Goal: Navigation & Orientation: Find specific page/section

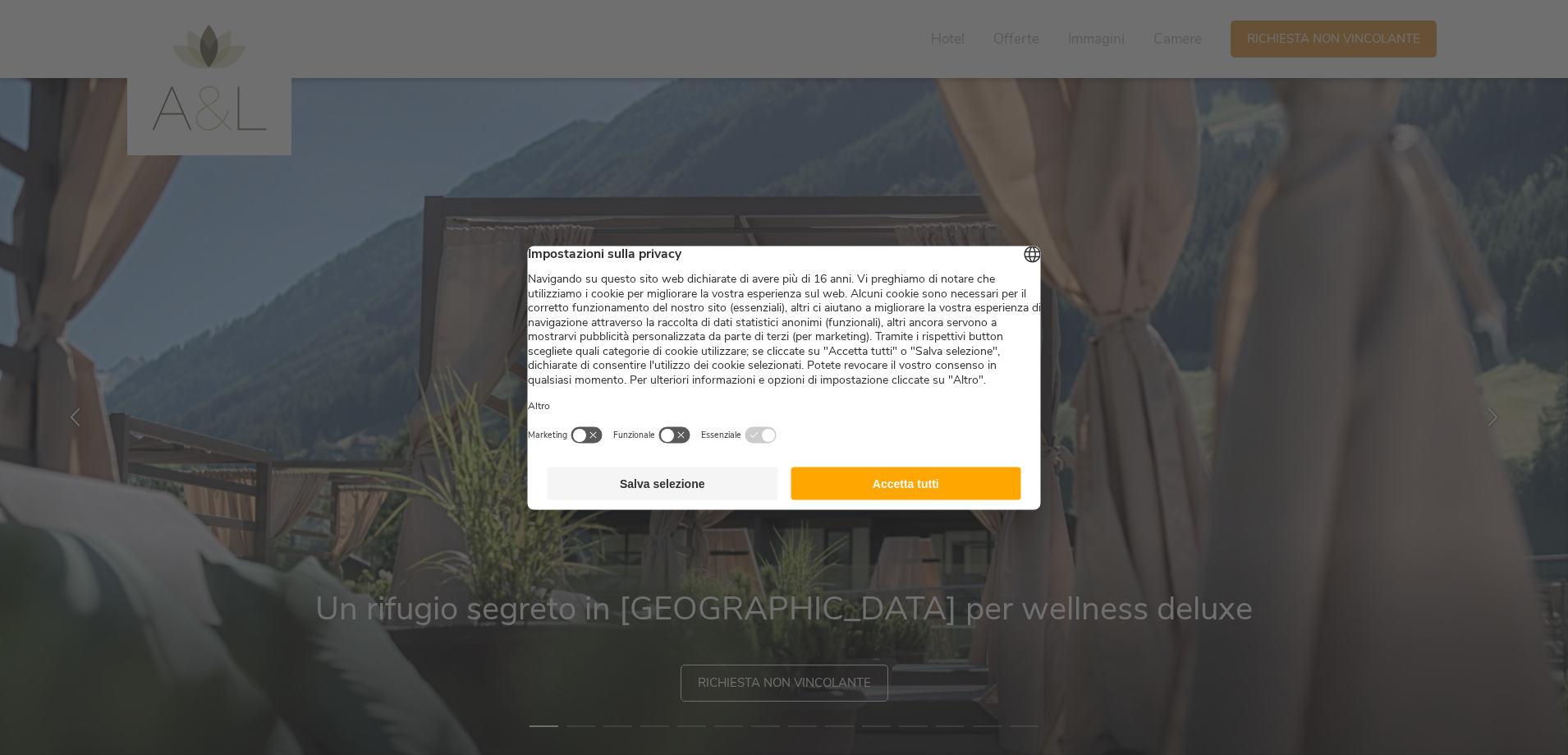
click at [890, 499] on button "Accetta tutti" at bounding box center [905, 482] width 231 height 33
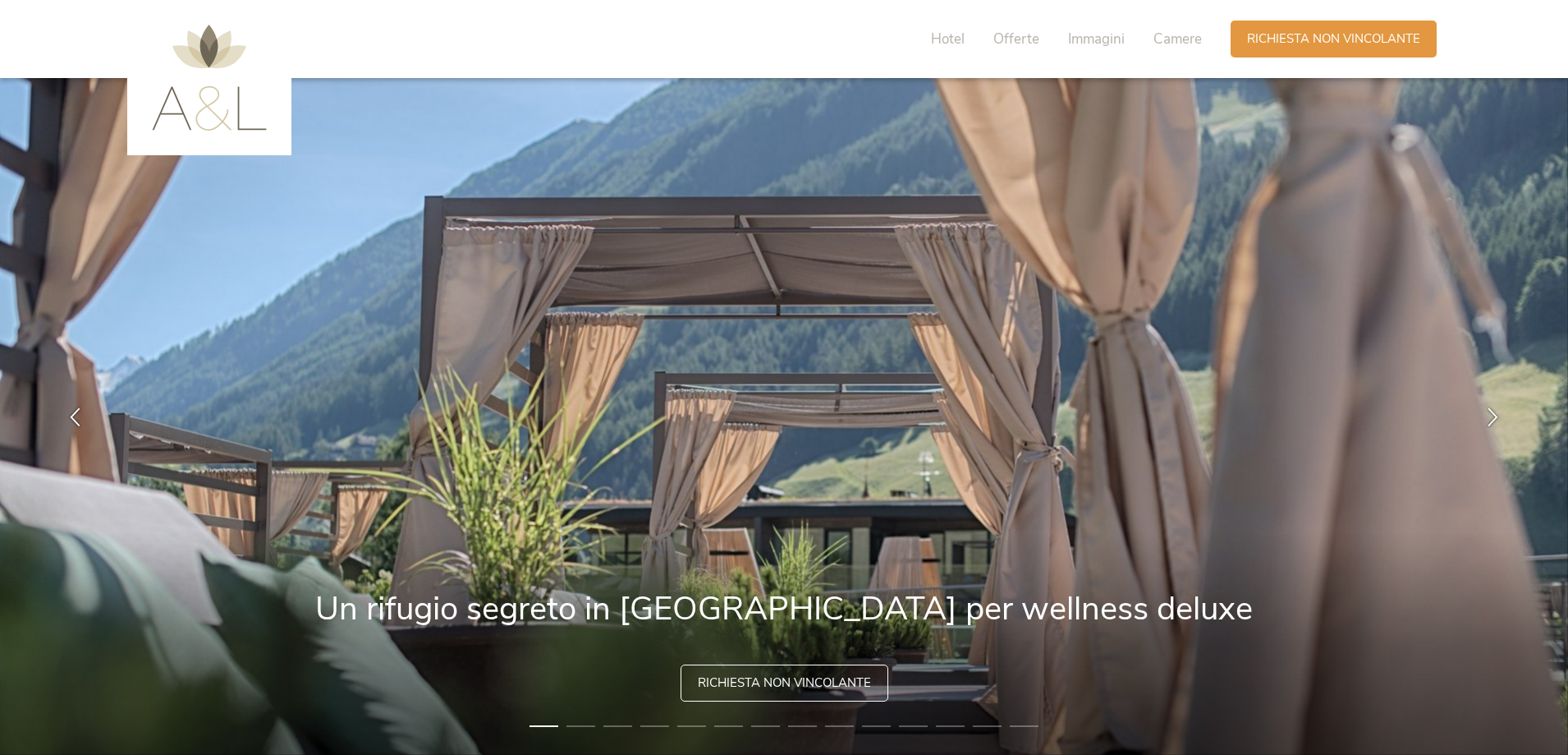
click at [585, 724] on li "2" at bounding box center [581, 726] width 29 height 16
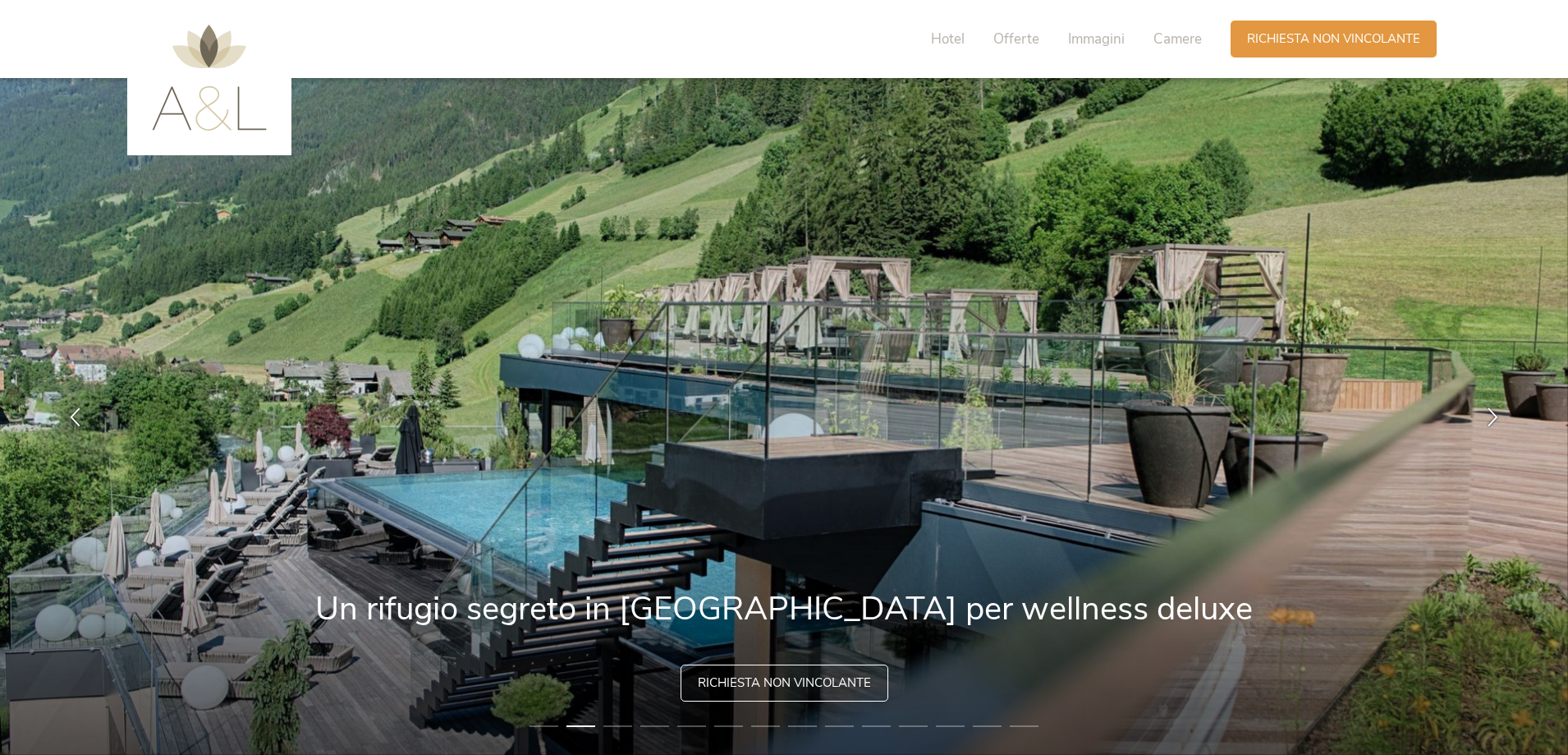
click at [621, 721] on li "3" at bounding box center [618, 726] width 29 height 16
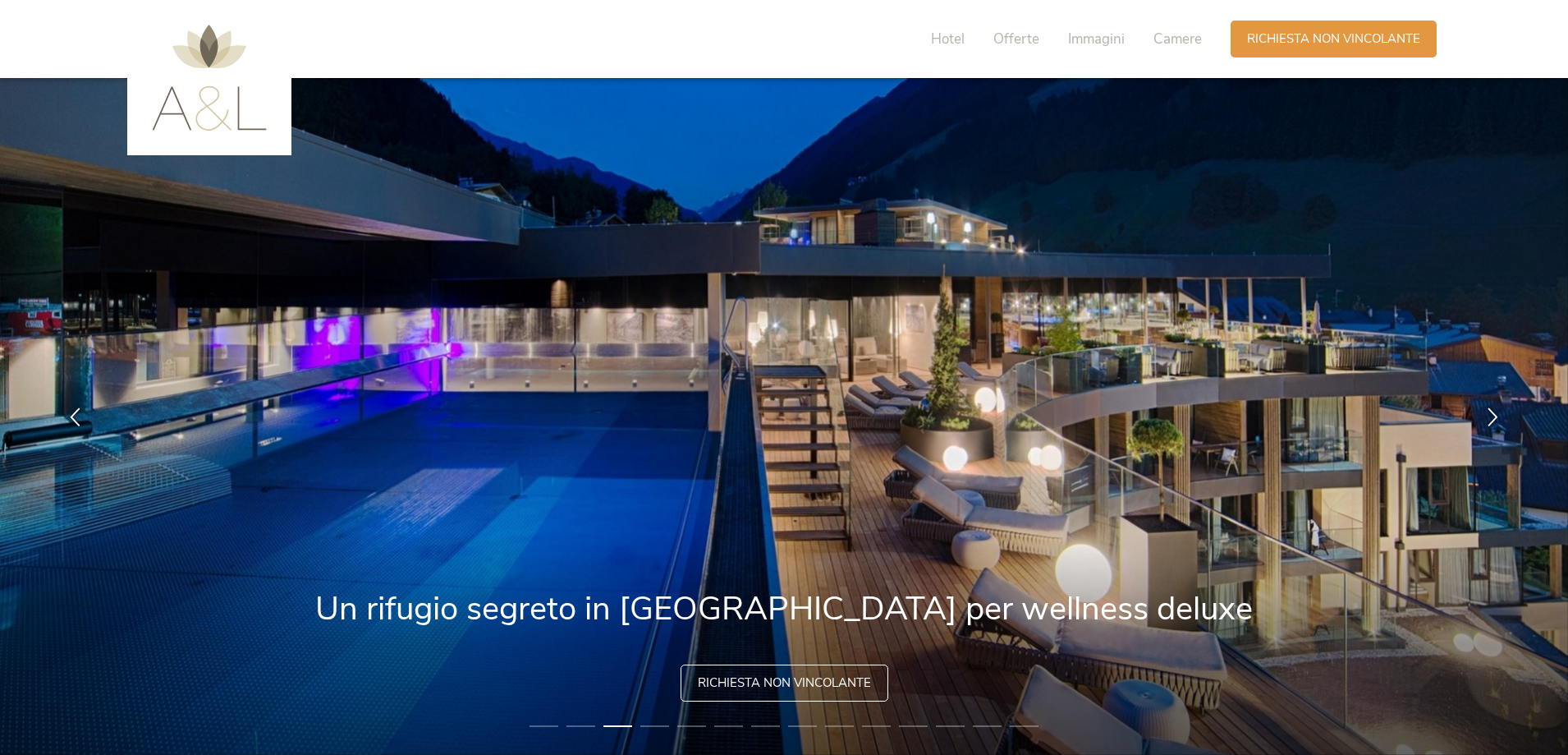
click at [651, 720] on li "4" at bounding box center [655, 726] width 29 height 16
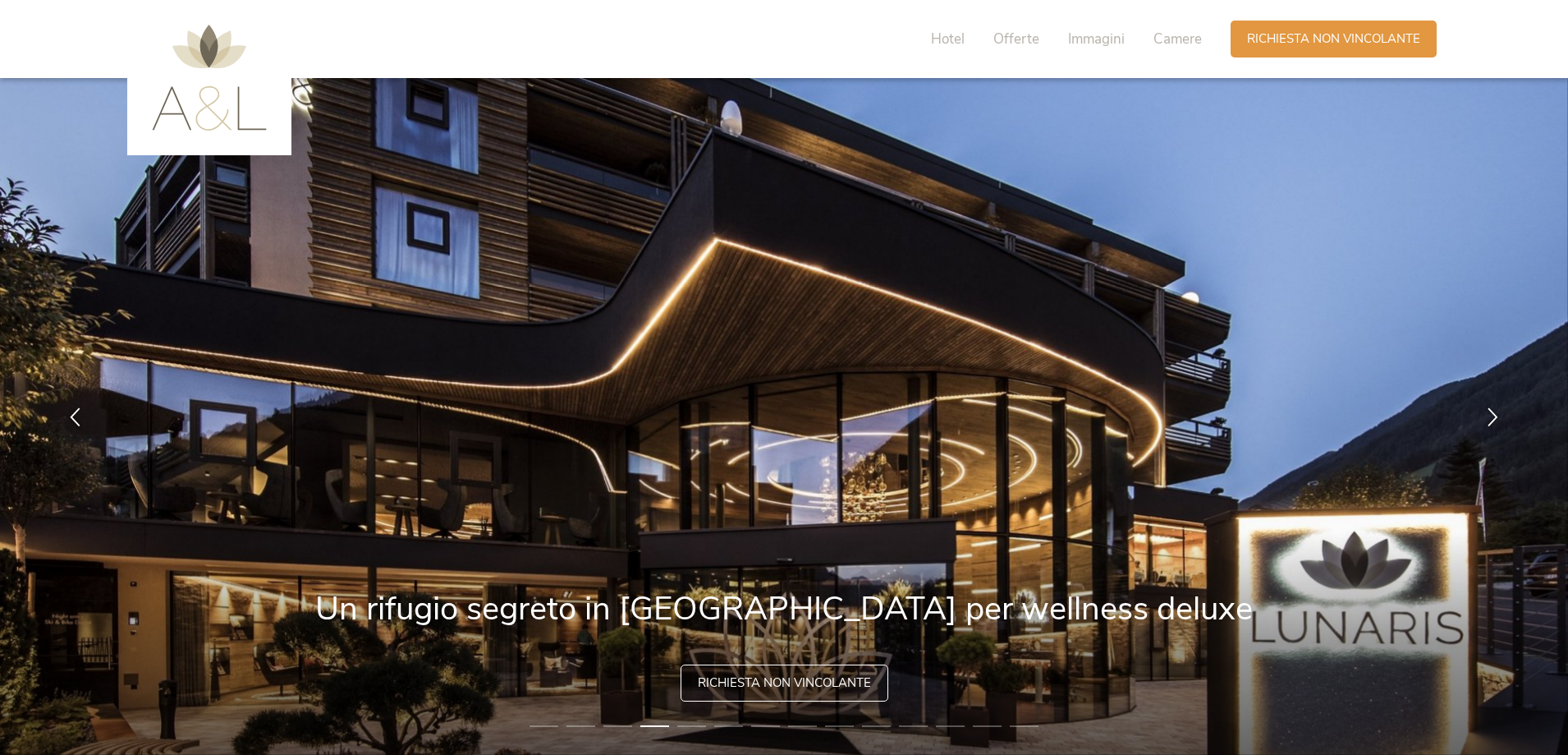
click at [694, 720] on li "5" at bounding box center [692, 726] width 29 height 16
click at [729, 726] on li "6" at bounding box center [729, 726] width 29 height 16
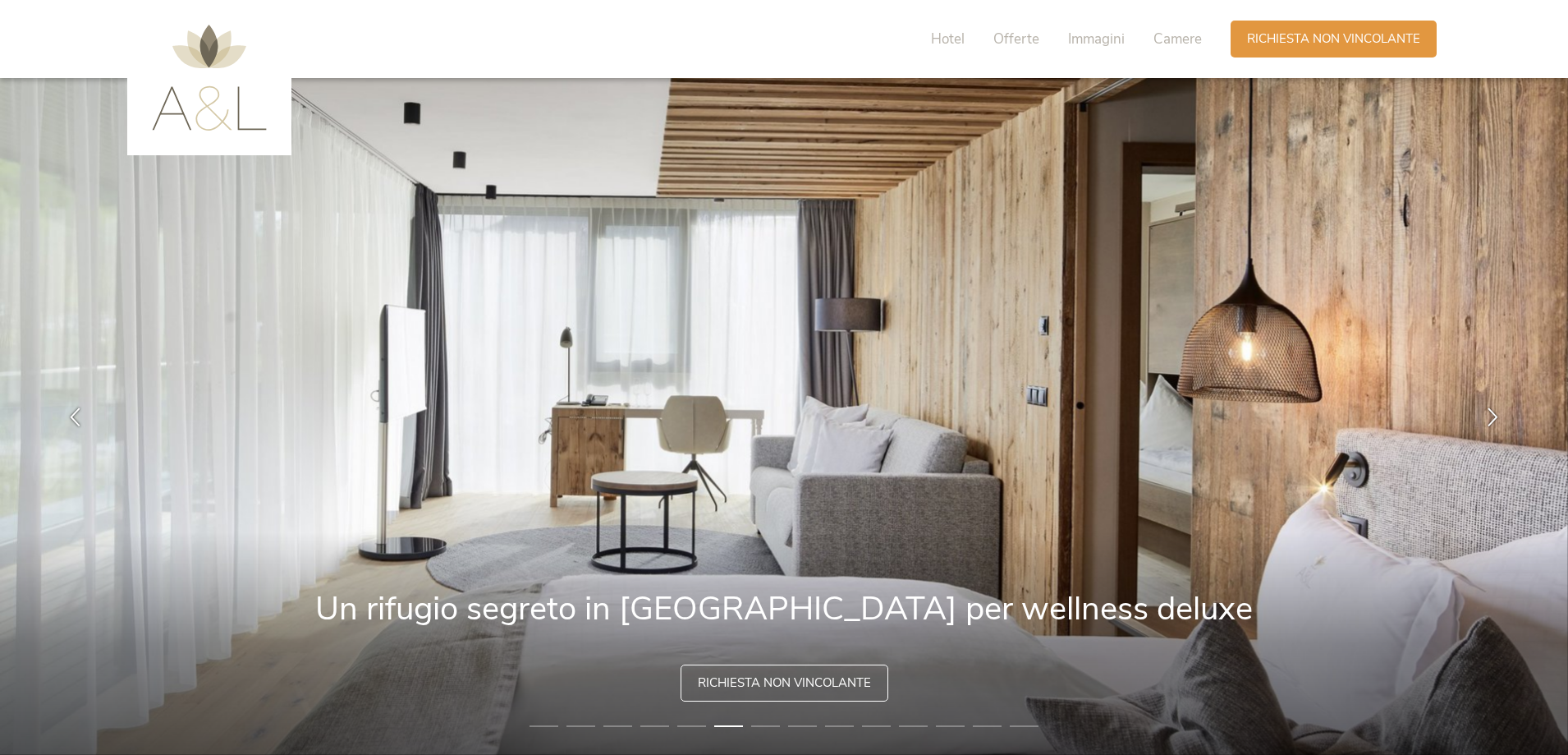
click at [773, 726] on li "7" at bounding box center [766, 726] width 29 height 16
click at [914, 721] on li "11" at bounding box center [913, 726] width 29 height 16
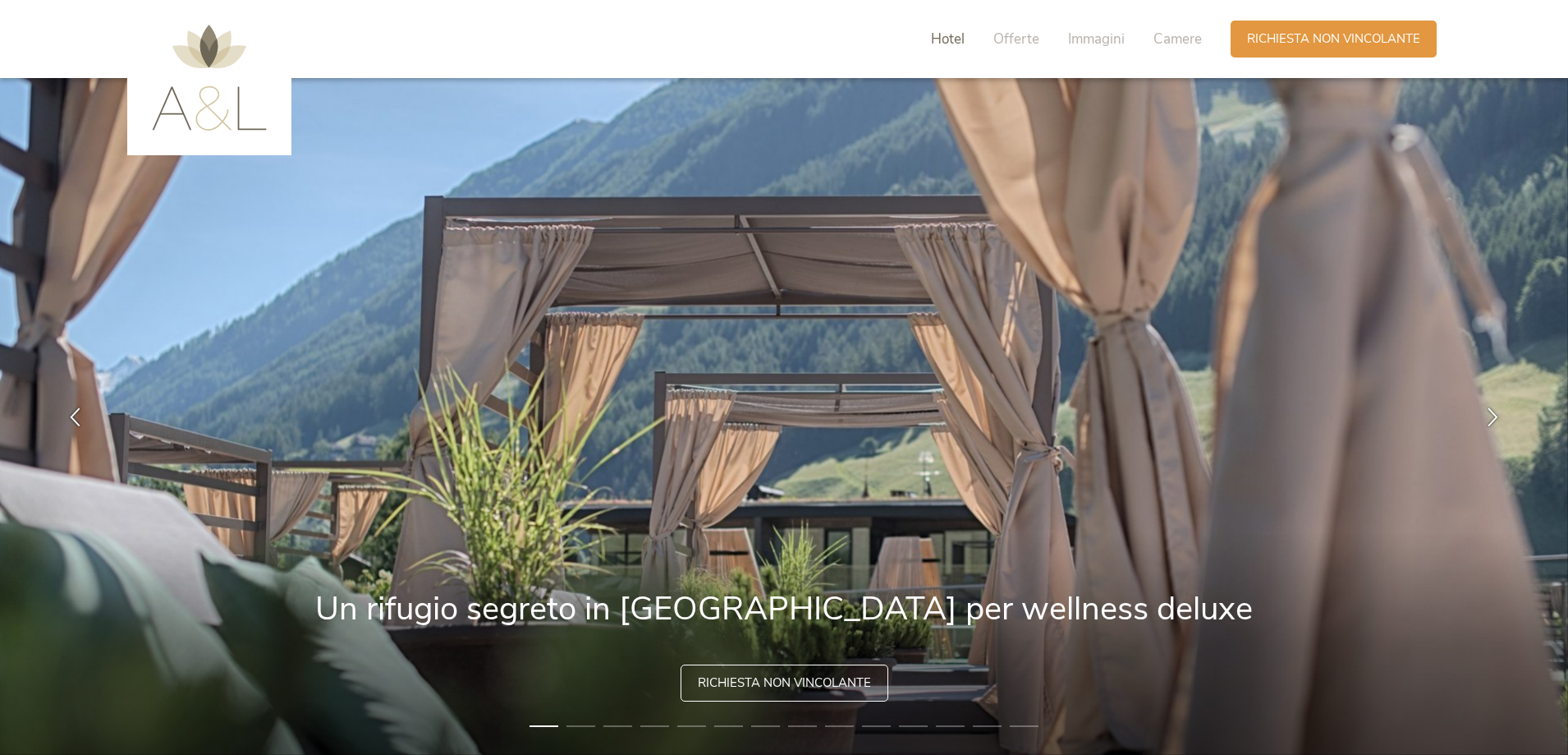
click at [949, 34] on span "Hotel" at bounding box center [948, 39] width 34 height 19
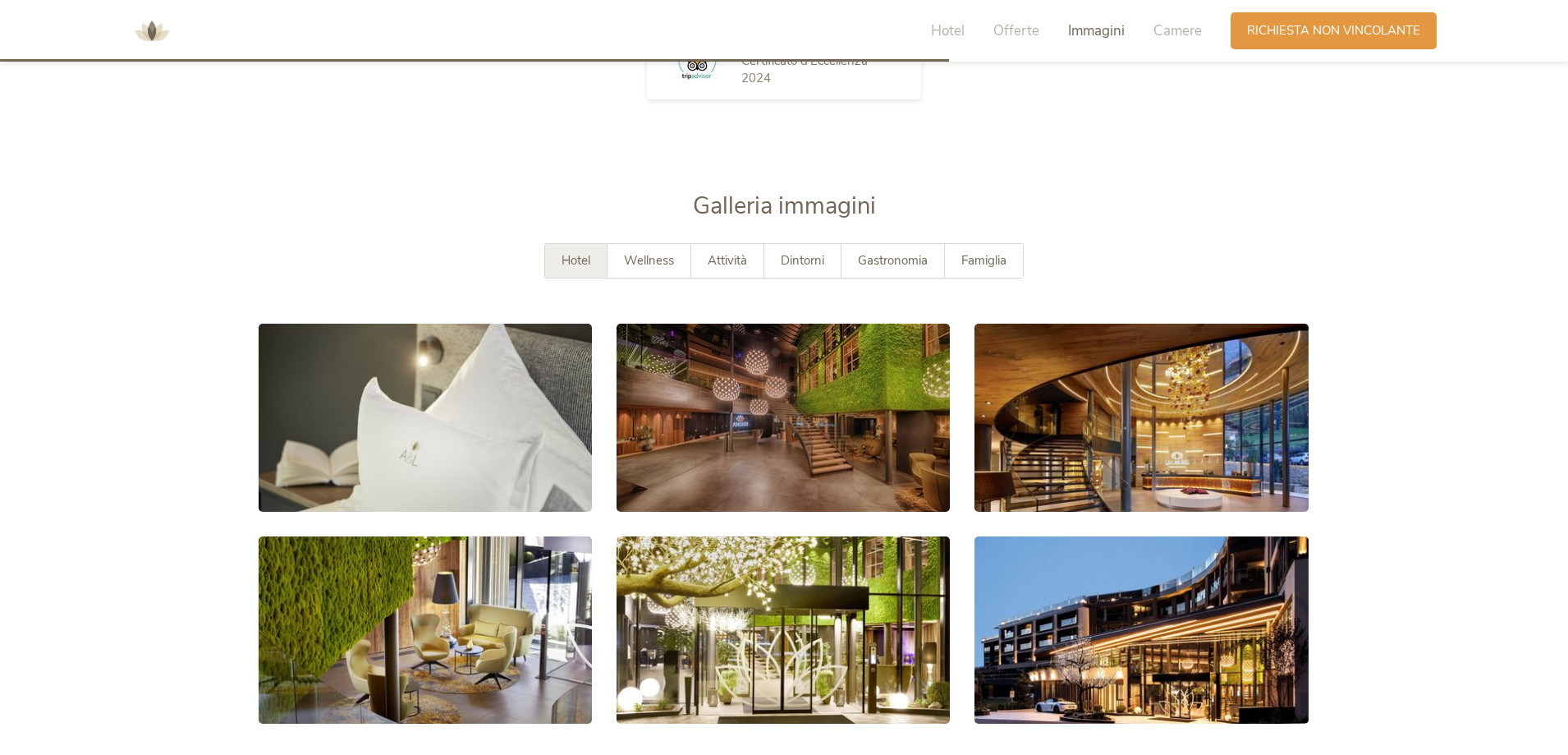
scroll to position [3062, 0]
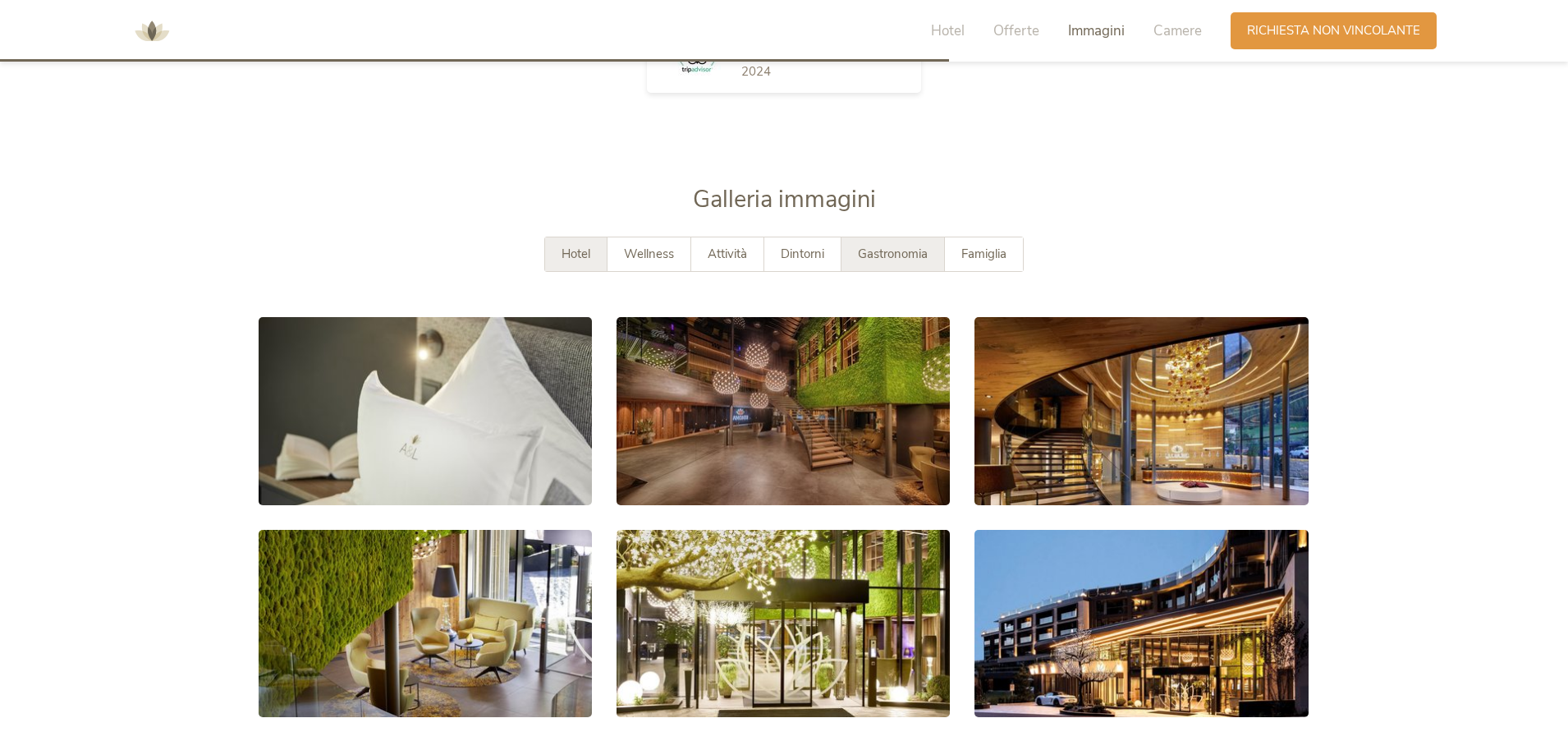
click at [890, 246] on span "Gastronomia" at bounding box center [893, 254] width 70 height 16
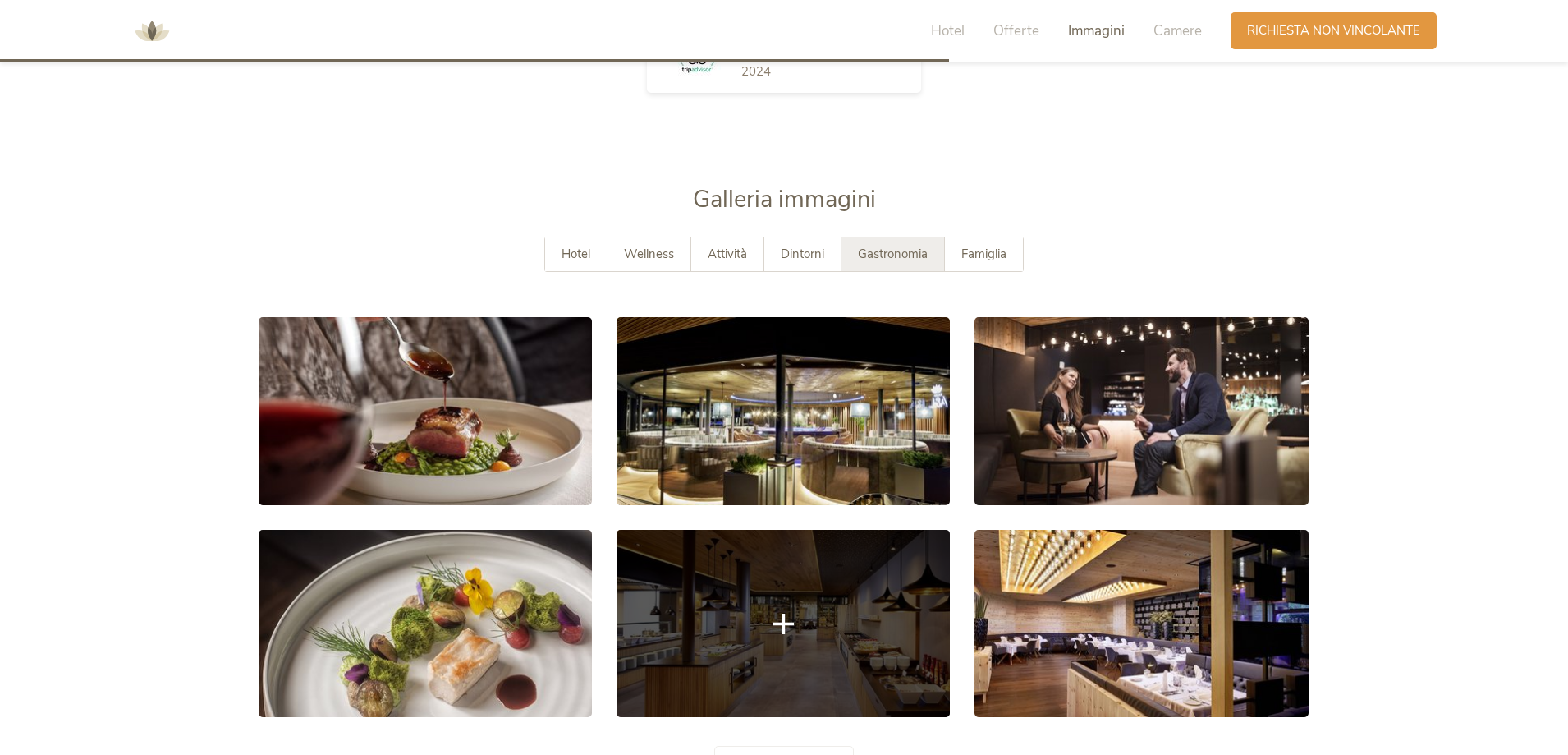
click at [845, 604] on link at bounding box center [784, 624] width 333 height 188
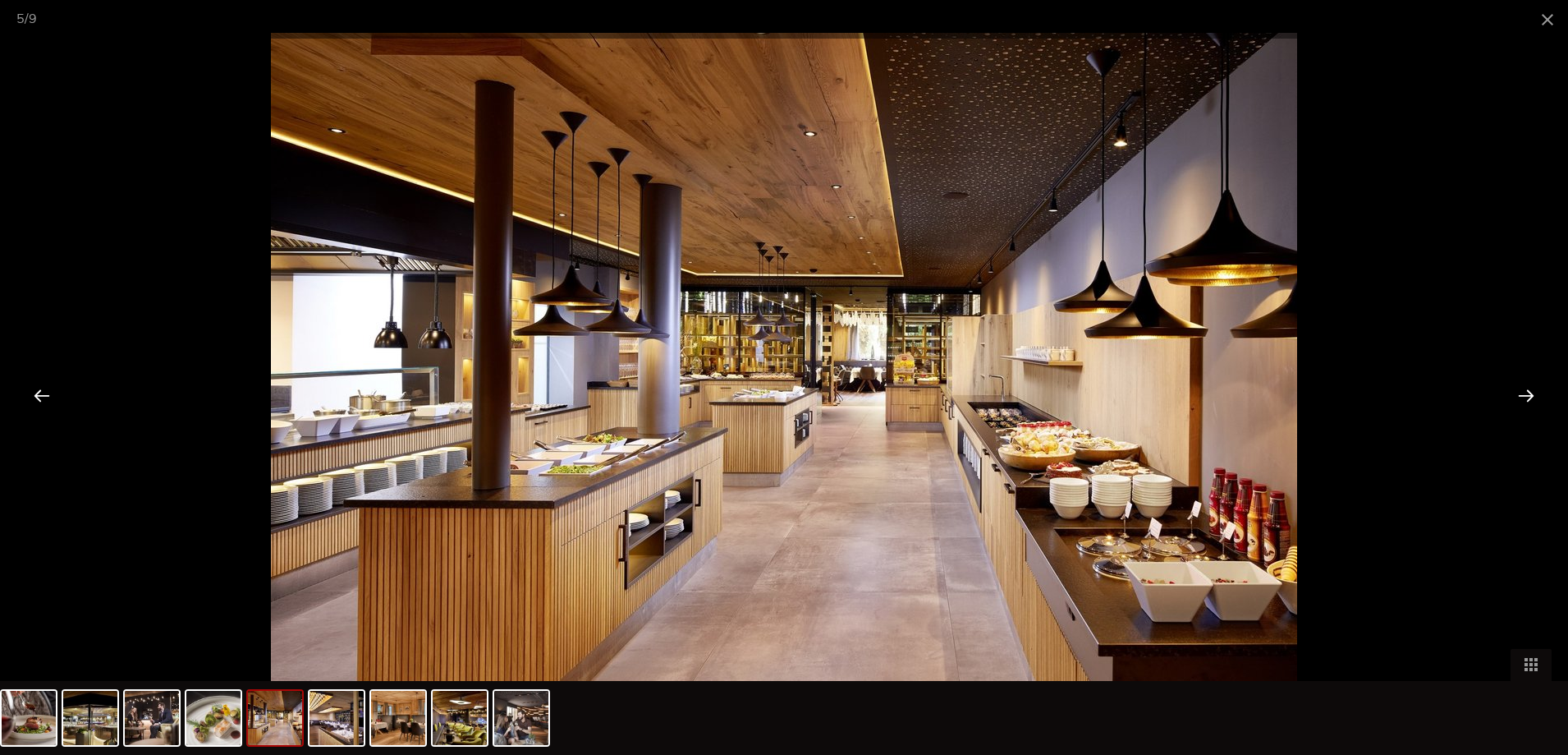
click at [1528, 399] on div at bounding box center [1526, 394] width 51 height 51
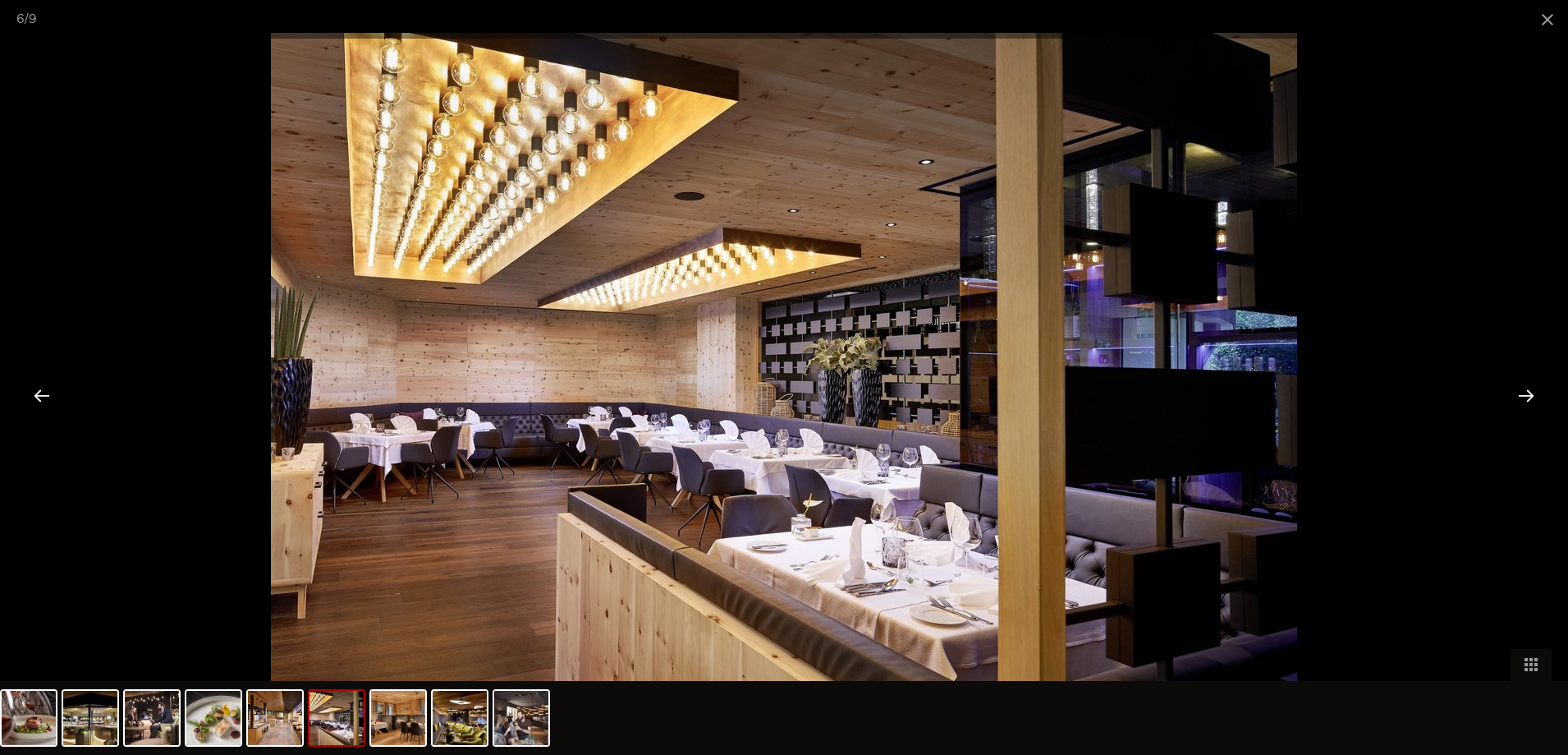
click at [1528, 399] on div at bounding box center [1526, 394] width 51 height 51
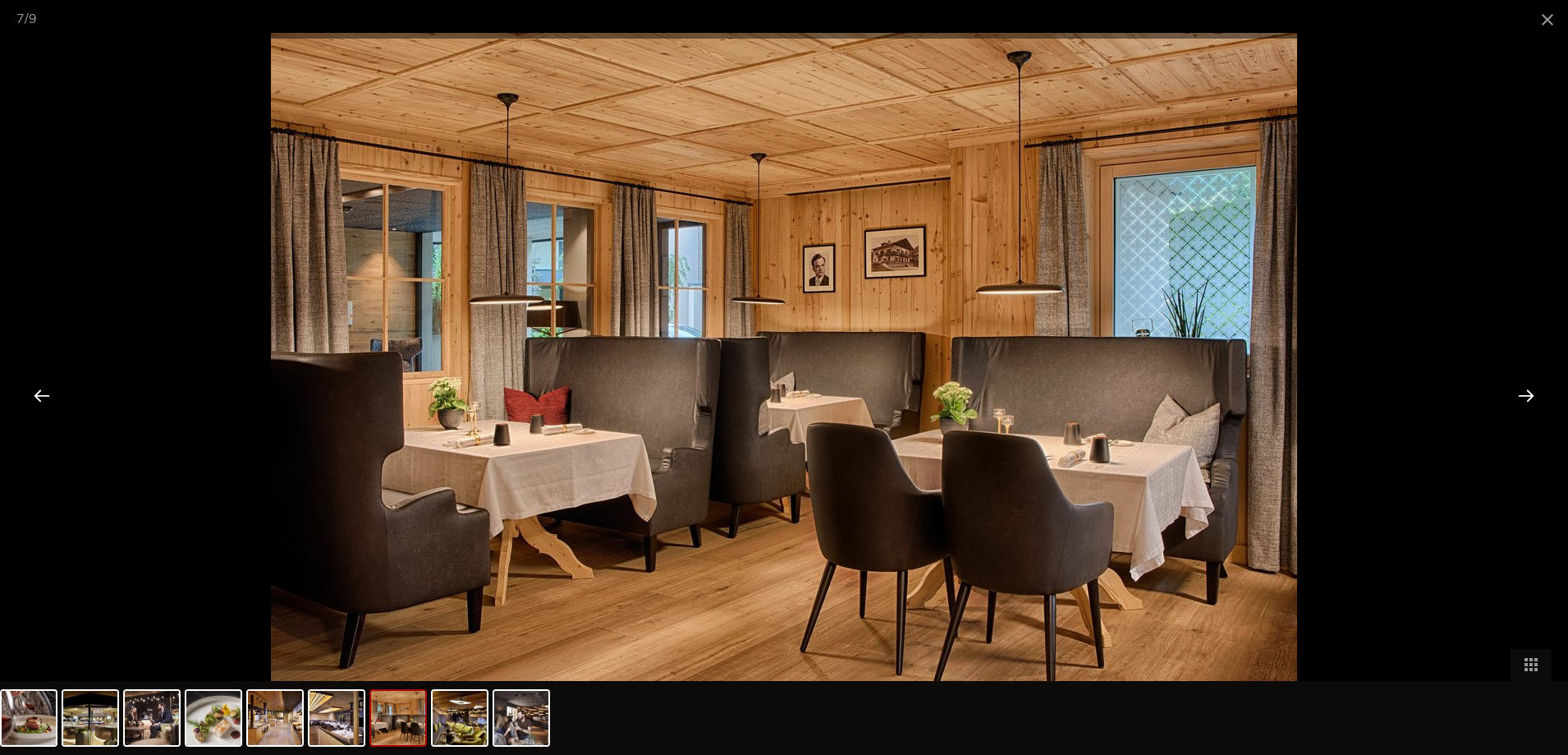
click at [1528, 399] on div at bounding box center [1526, 394] width 51 height 51
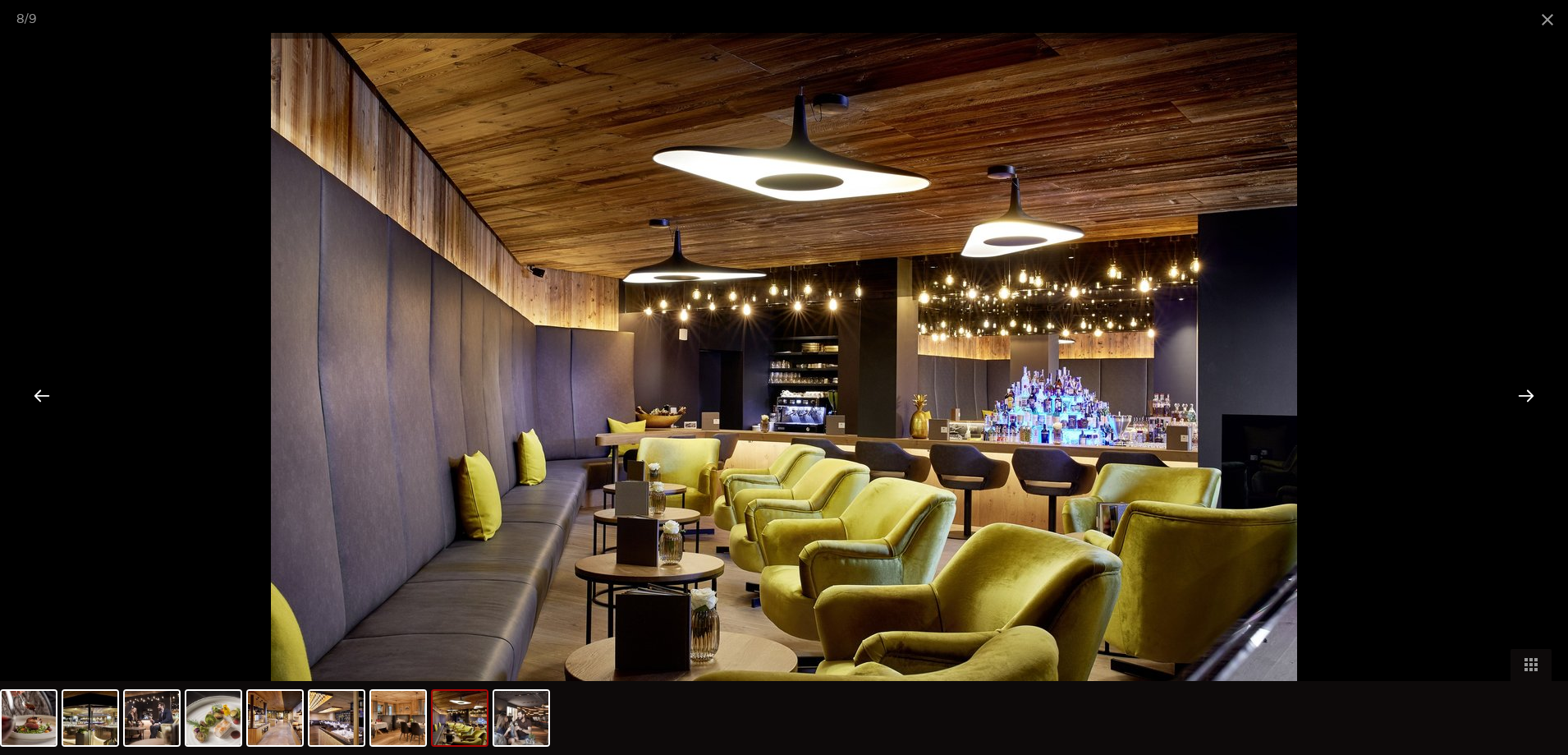
click at [1528, 399] on div at bounding box center [1526, 394] width 51 height 51
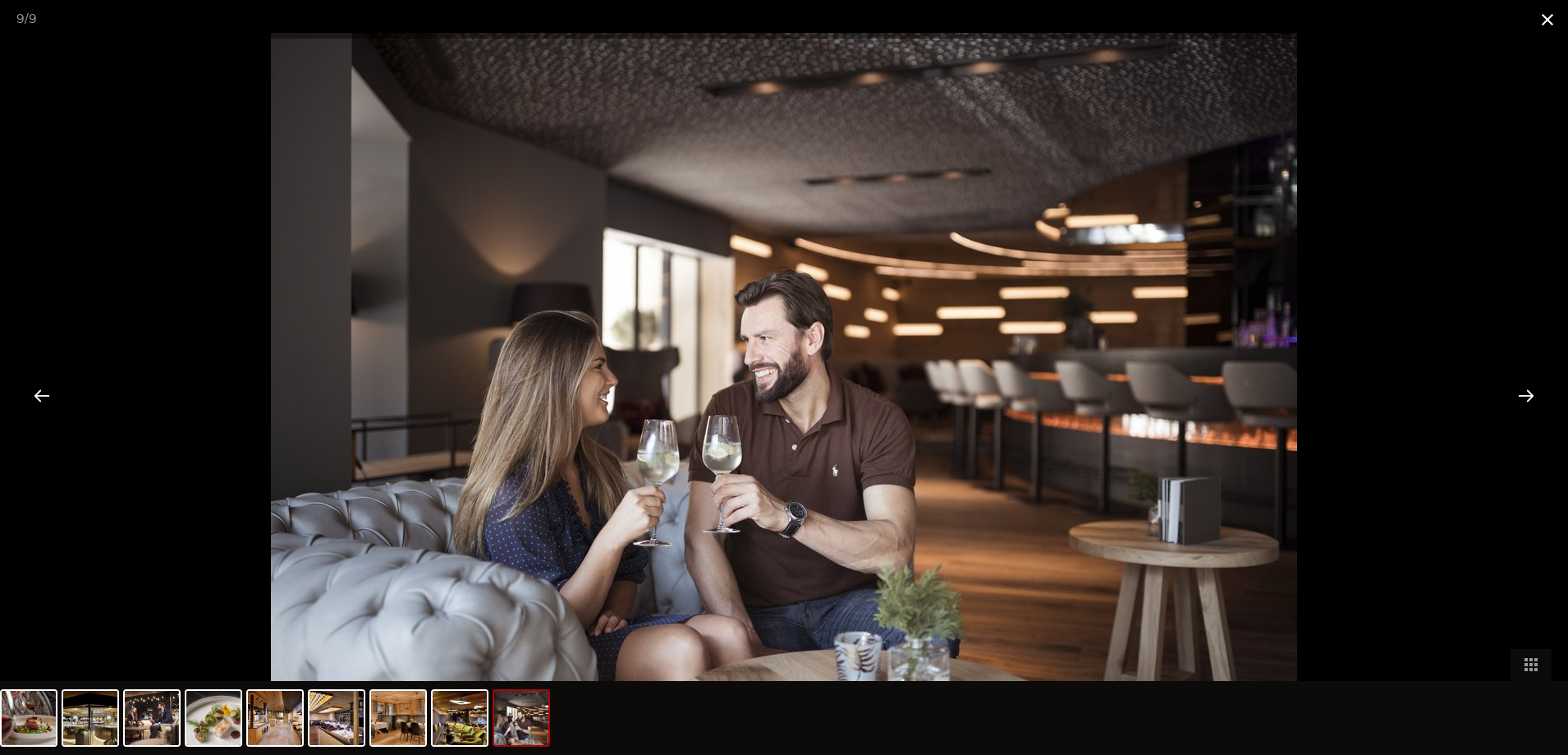
click at [1546, 15] on span at bounding box center [1547, 19] width 41 height 39
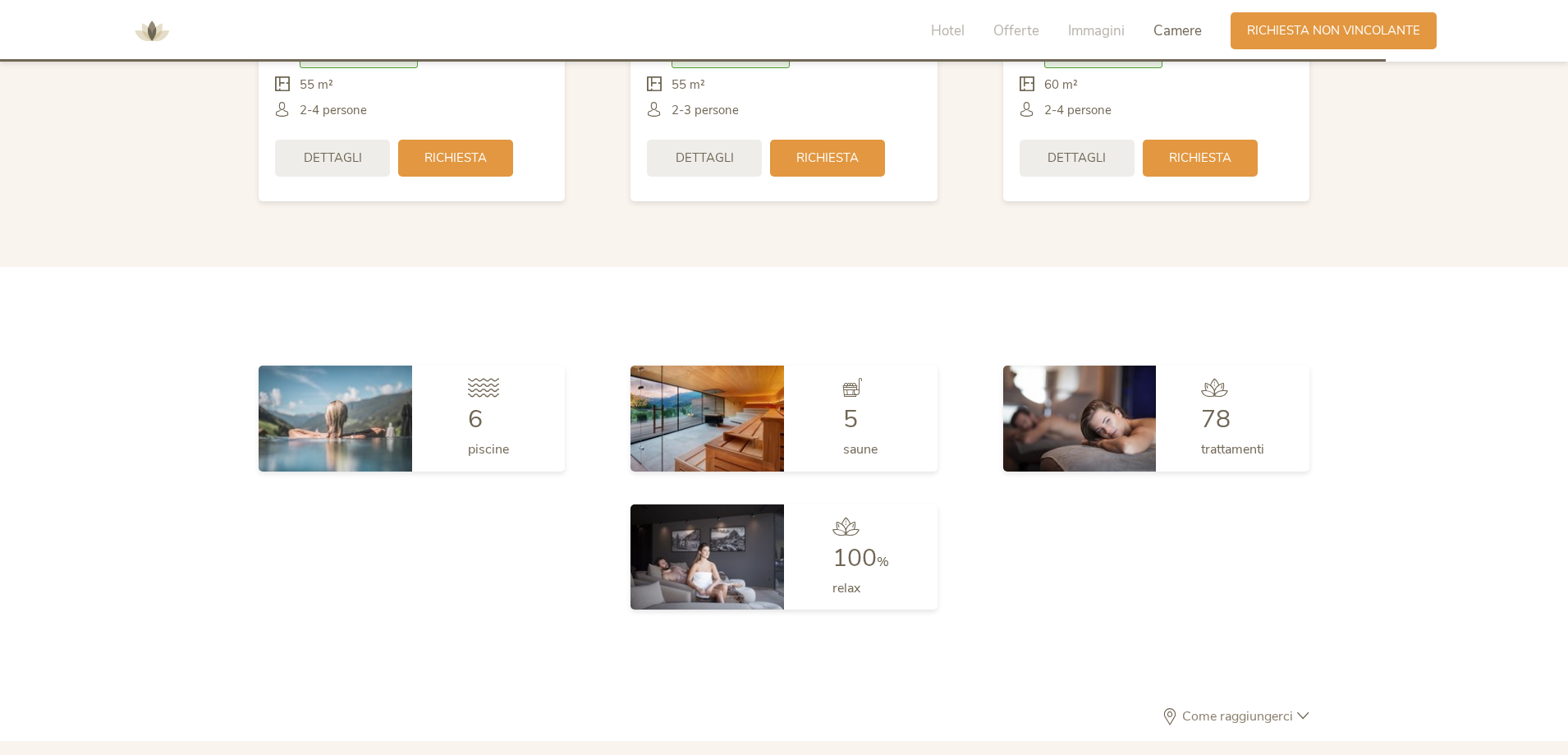
scroll to position [4533, 0]
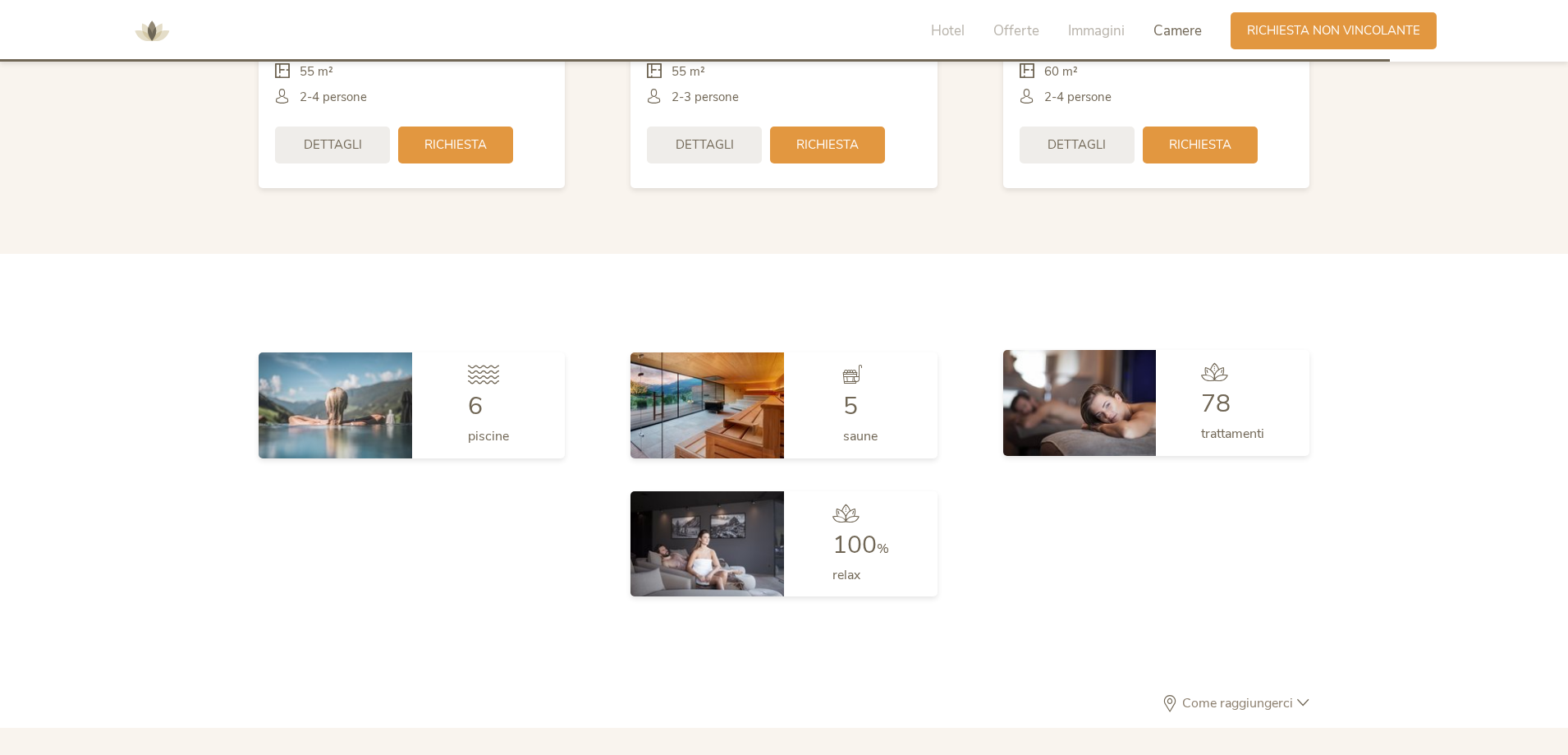
click at [1106, 361] on img at bounding box center [1080, 401] width 154 height 105
click at [1201, 386] on span "78" at bounding box center [1216, 403] width 30 height 34
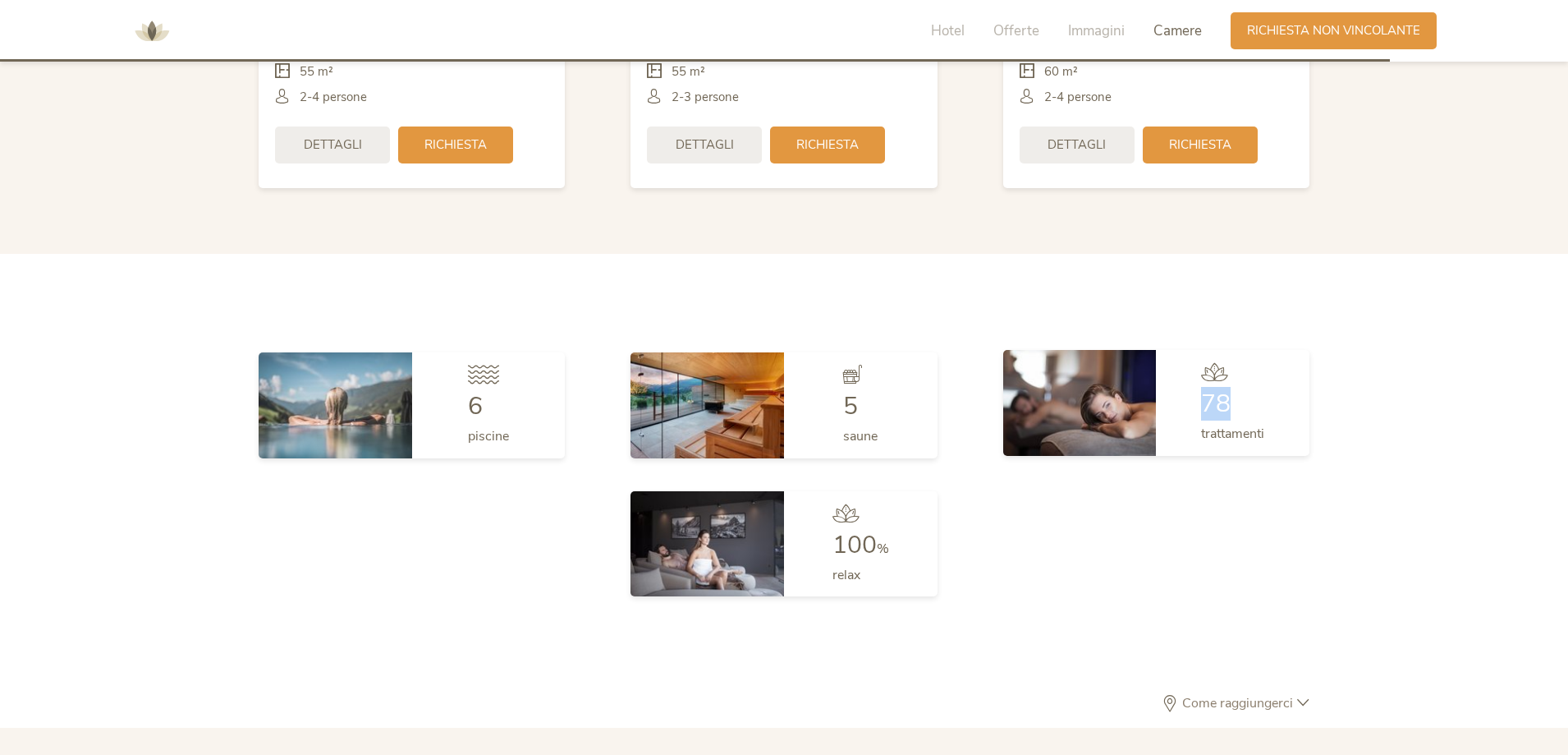
click at [1155, 356] on img at bounding box center [1080, 401] width 154 height 105
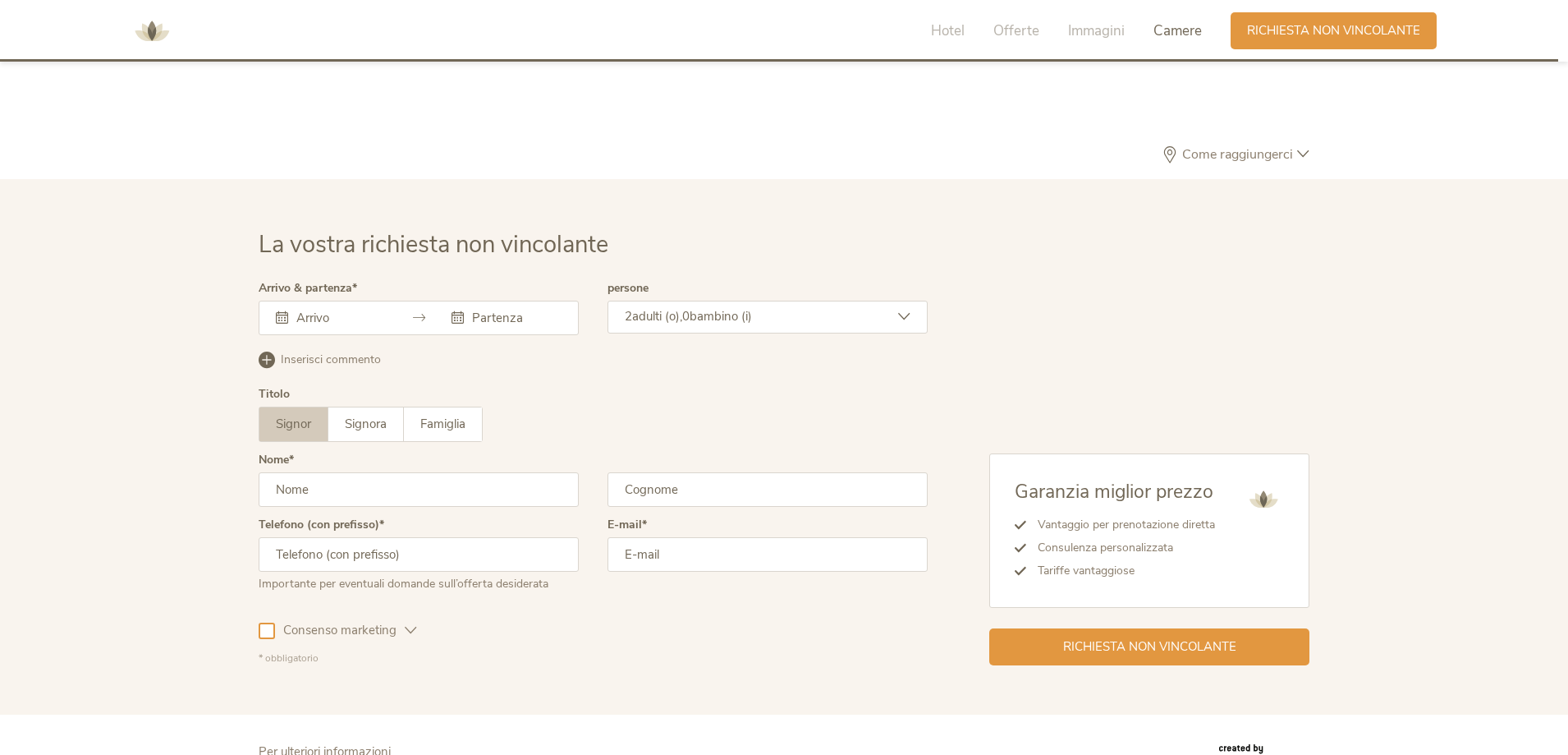
scroll to position [5113, 0]
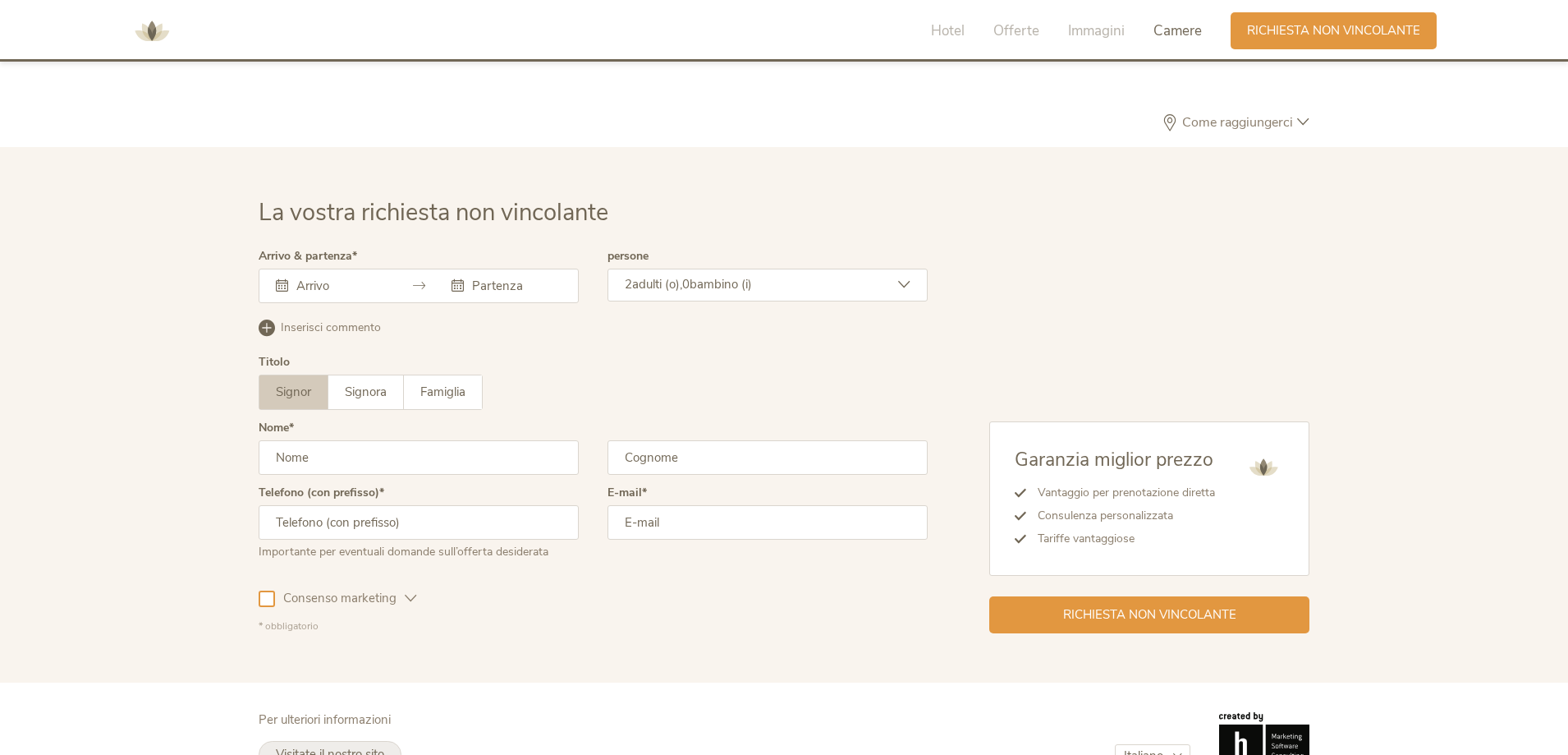
click at [354, 746] on span "Visitate il nostro sito" at bounding box center [329, 754] width 109 height 16
